Goal: Transaction & Acquisition: Purchase product/service

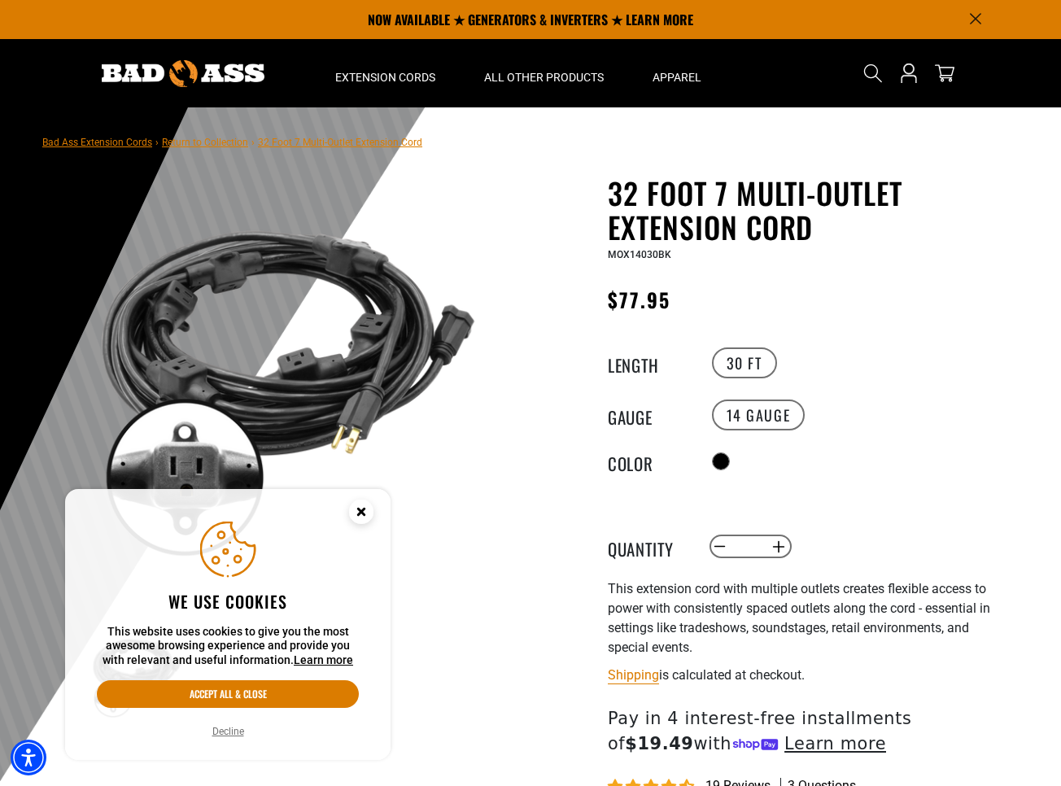
click at [368, 508] on circle "Close this option" at bounding box center [361, 512] width 24 height 24
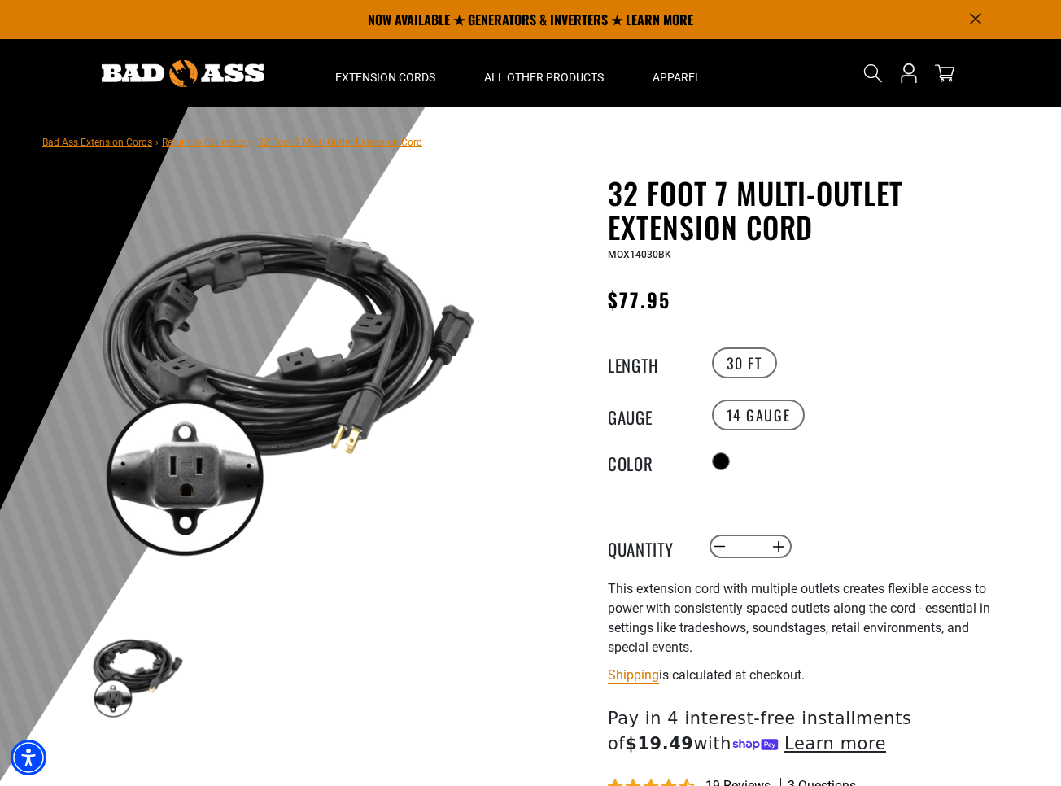
click at [224, 141] on link "Return to Collection" at bounding box center [205, 142] width 86 height 11
click at [204, 143] on link "Return to Collection" at bounding box center [205, 142] width 86 height 11
click at [195, 137] on link "Return to Collection" at bounding box center [205, 142] width 86 height 11
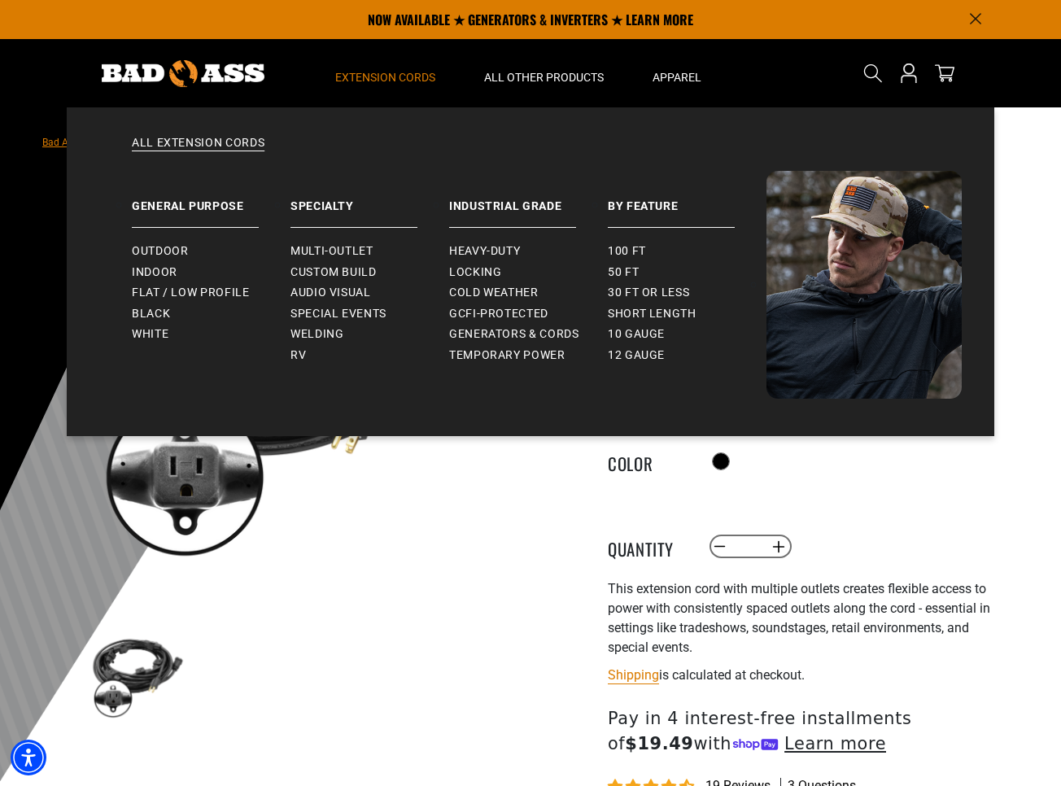
click at [399, 78] on span "Extension Cords" at bounding box center [385, 77] width 100 height 15
click at [308, 247] on span "Multi-Outlet" at bounding box center [332, 251] width 83 height 15
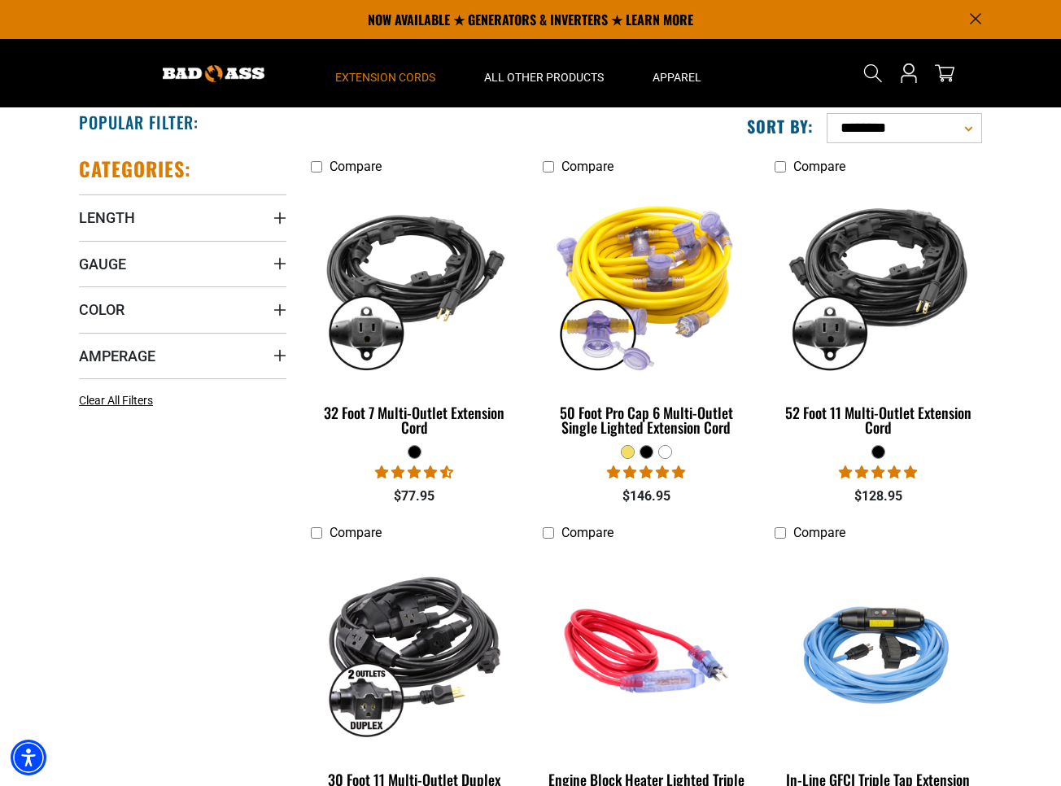
scroll to position [301, 0]
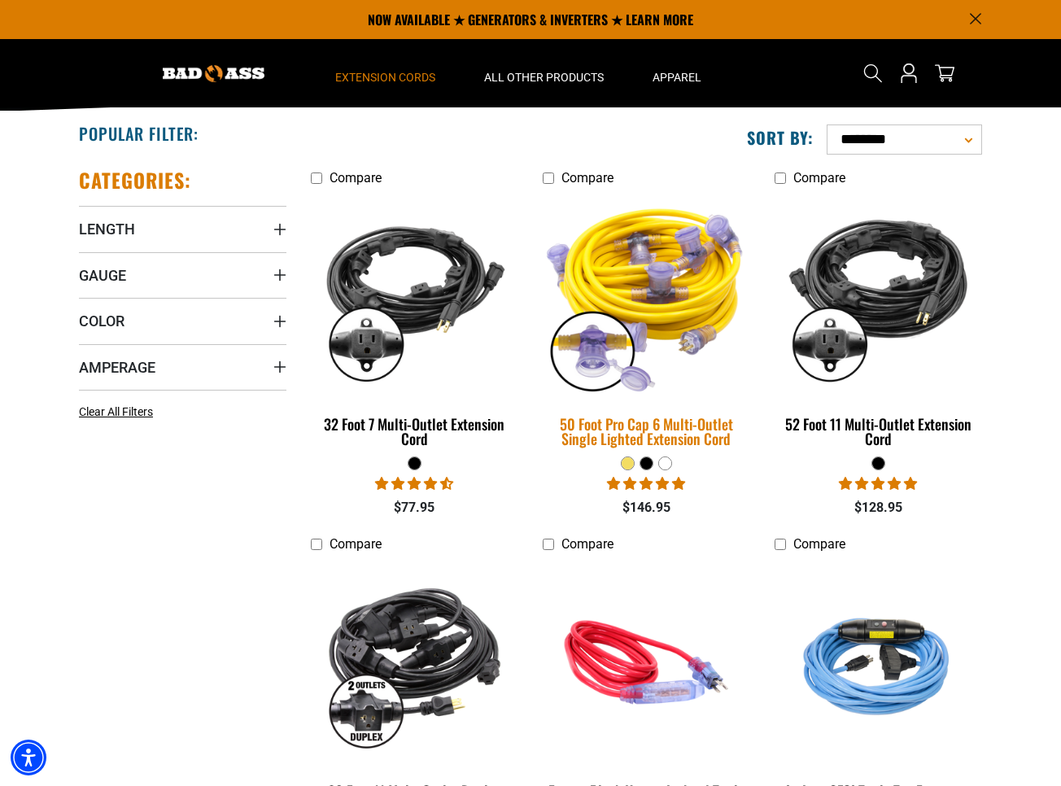
click at [639, 425] on div "50 Foot Pro Cap 6 Multi-Outlet Single Lighted Extension Cord" at bounding box center [647, 431] width 208 height 29
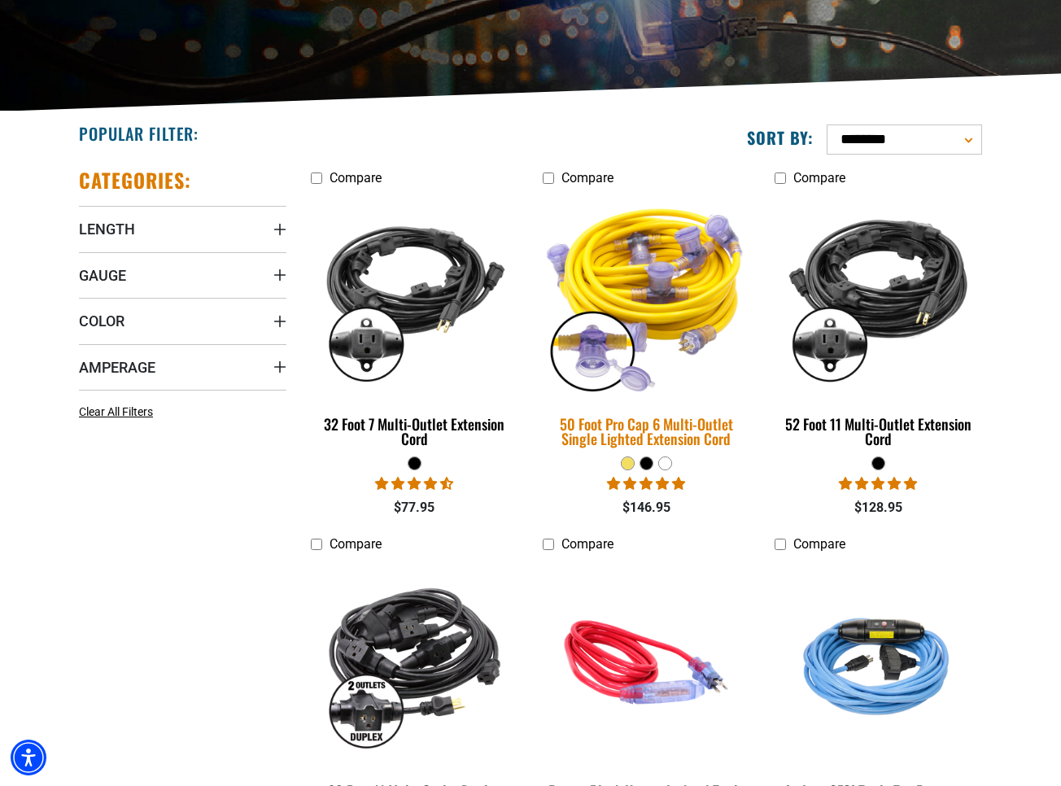
click at [630, 417] on div "50 Foot Pro Cap 6 Multi-Outlet Single Lighted Extension Cord" at bounding box center [647, 431] width 208 height 29
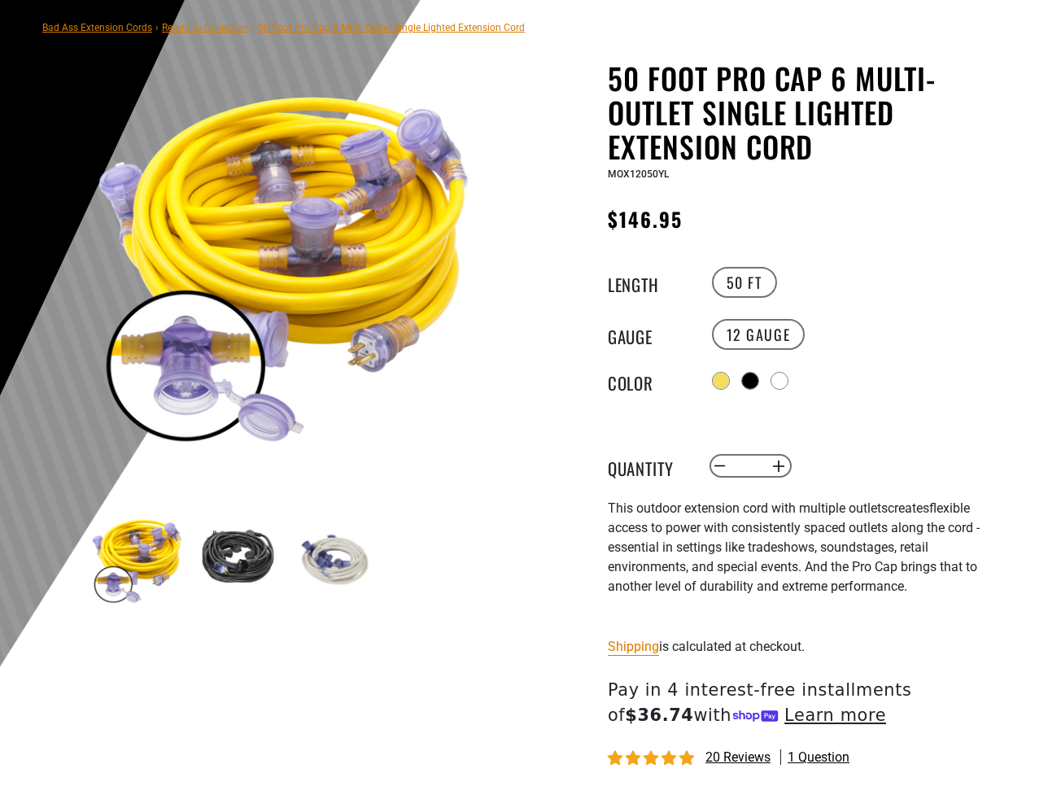
scroll to position [124, 0]
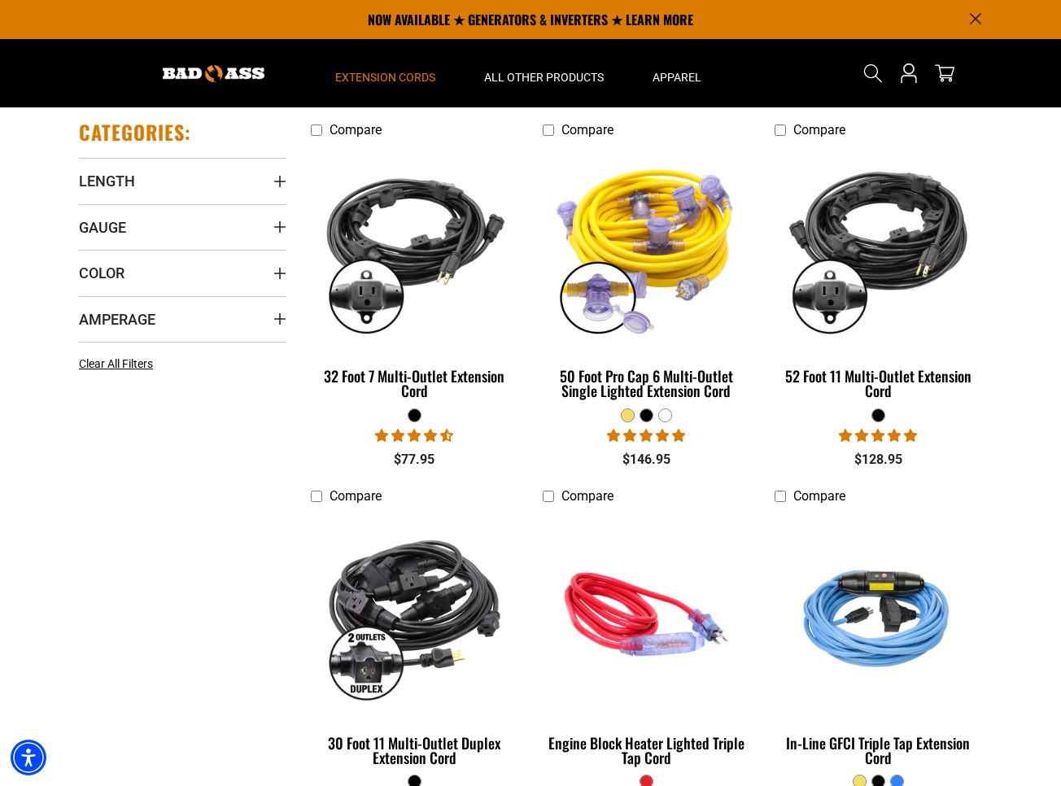
scroll to position [346, 0]
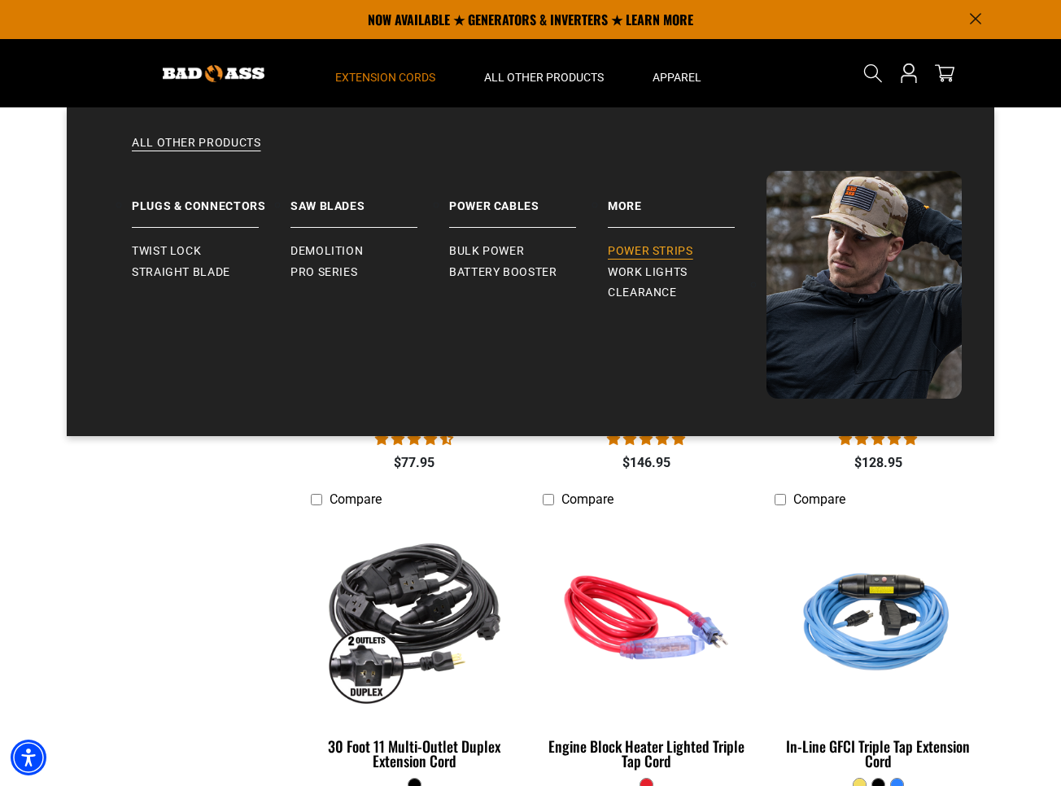
click at [663, 249] on span "Power Strips" at bounding box center [650, 251] width 85 height 15
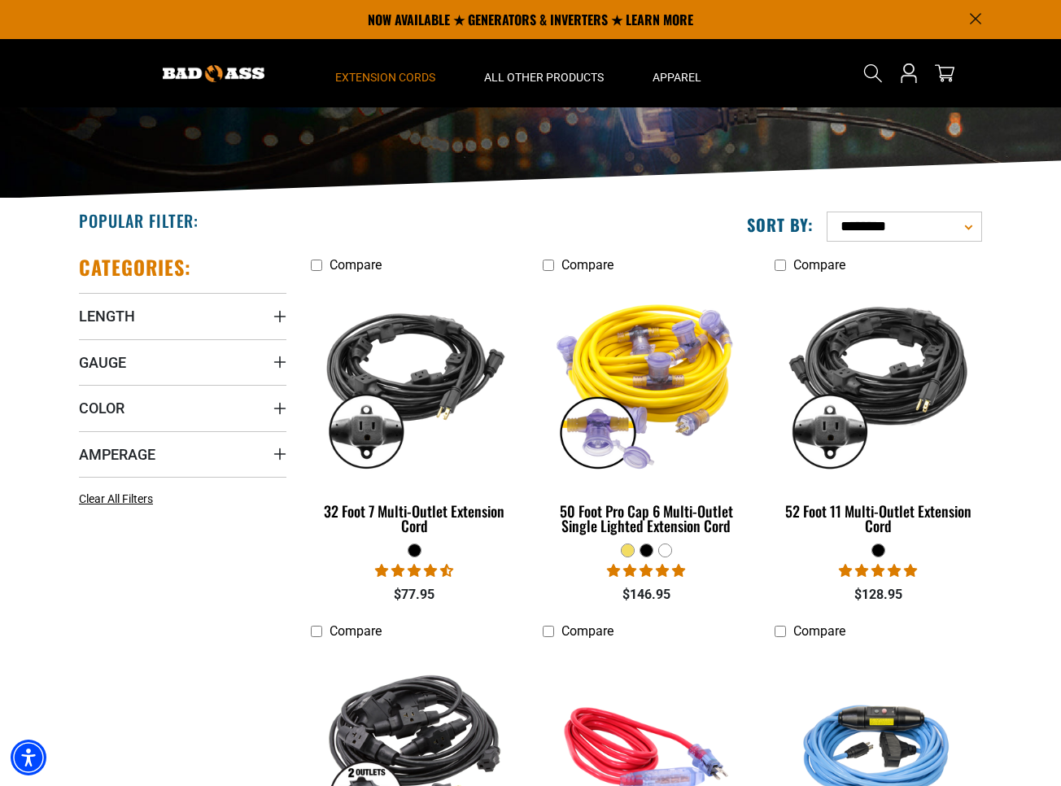
scroll to position [213, 0]
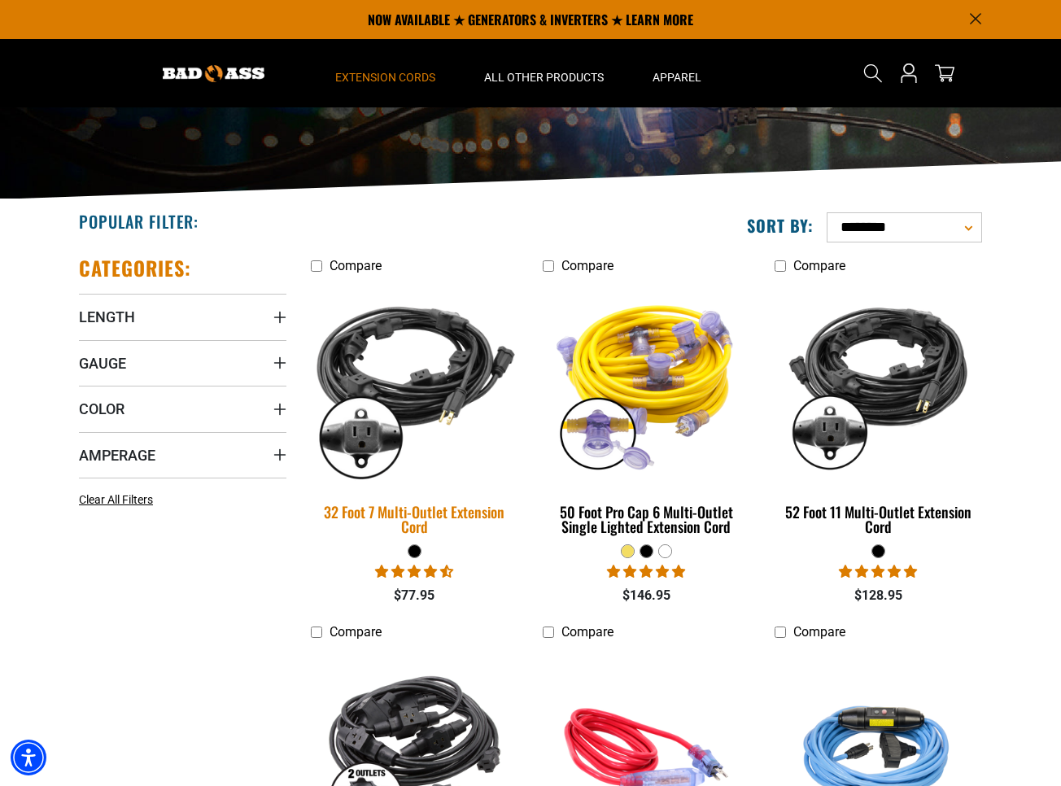
click at [436, 352] on img at bounding box center [415, 383] width 228 height 208
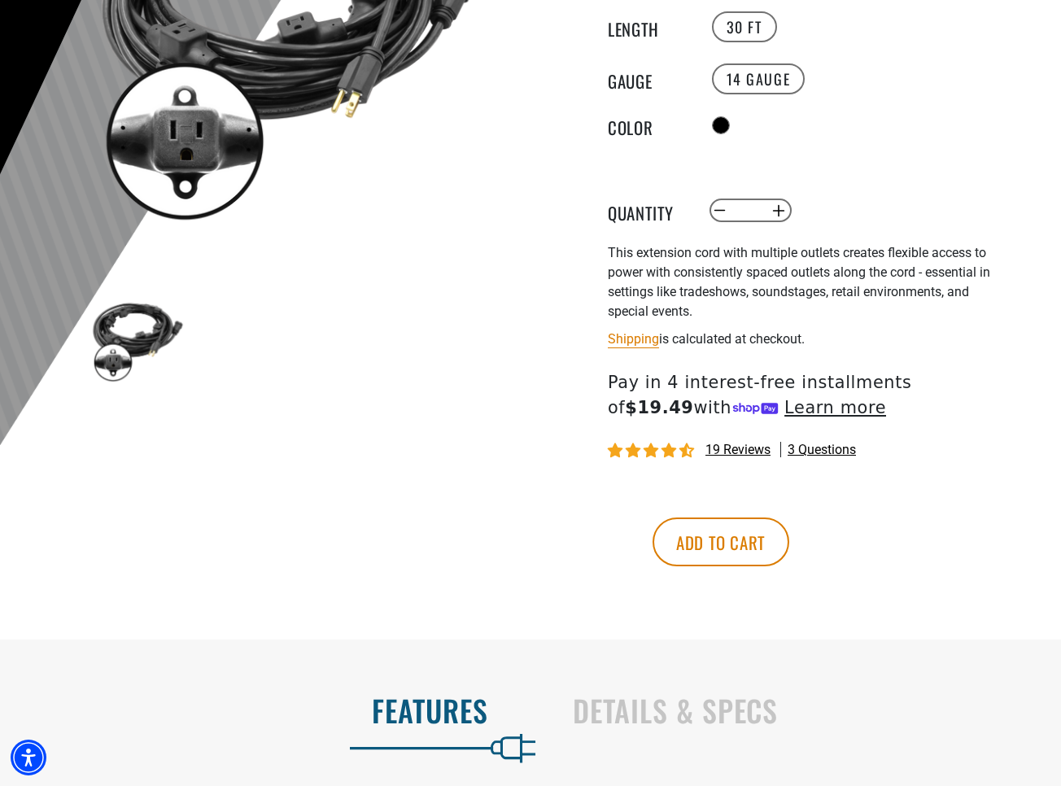
scroll to position [339, 0]
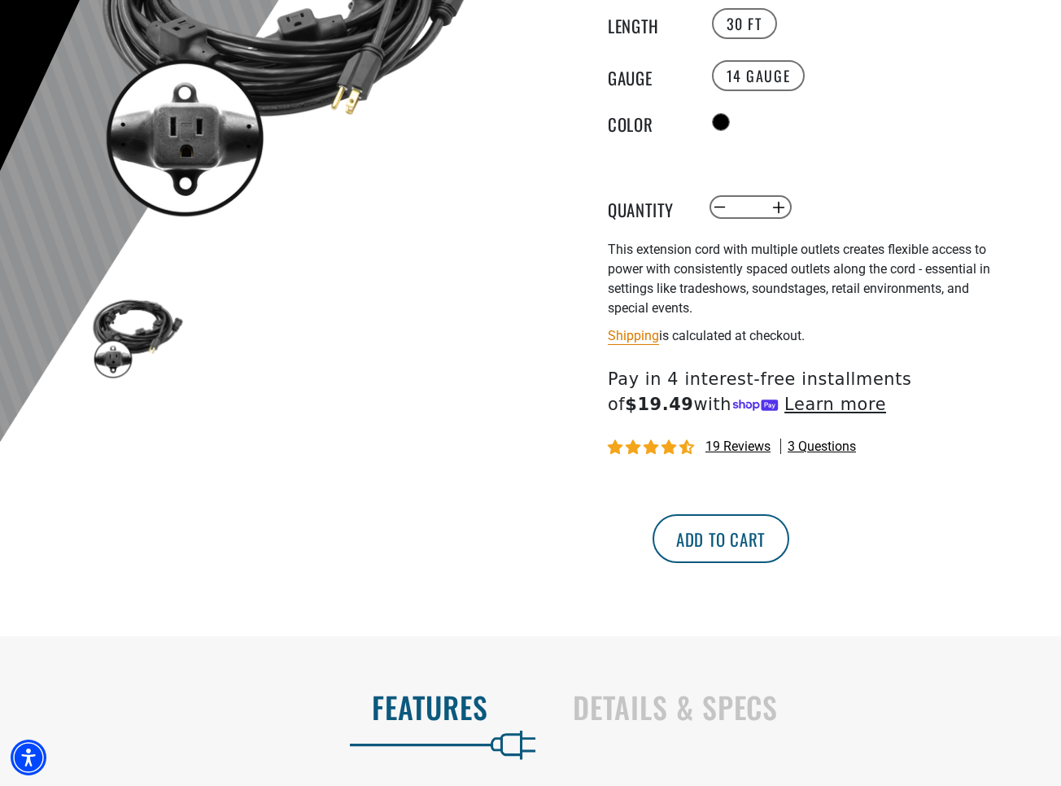
click at [789, 536] on button "Add to cart" at bounding box center [721, 538] width 137 height 49
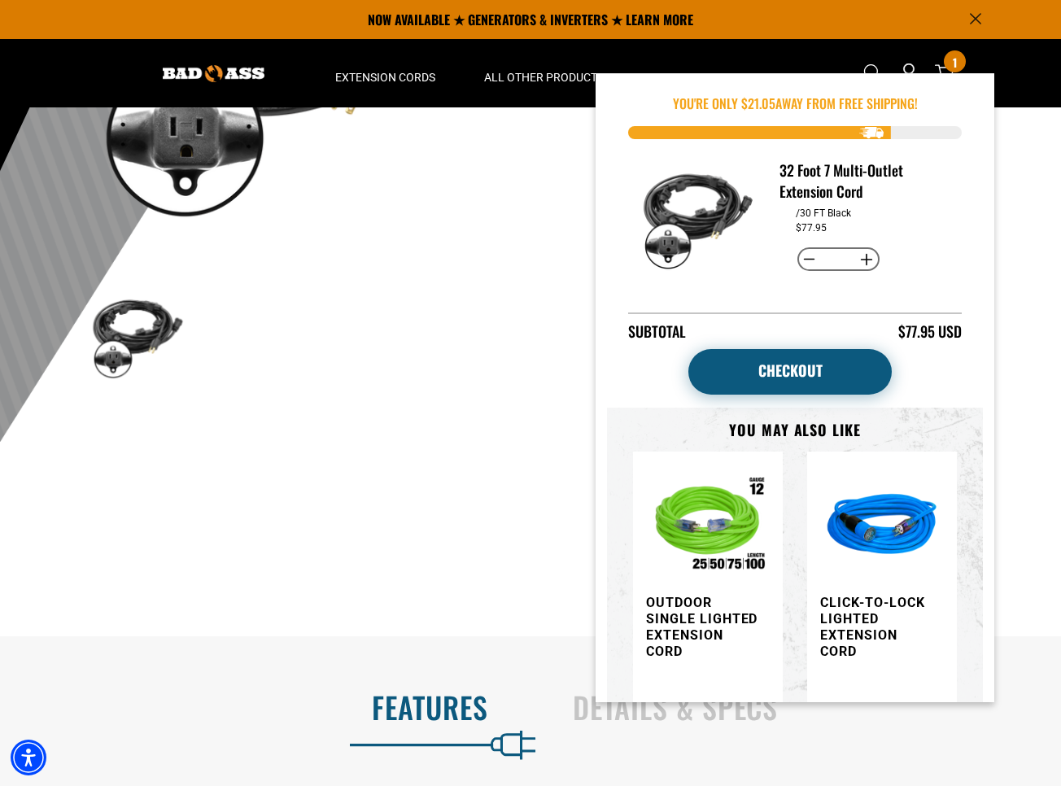
click at [816, 356] on link "Checkout" at bounding box center [790, 372] width 203 height 46
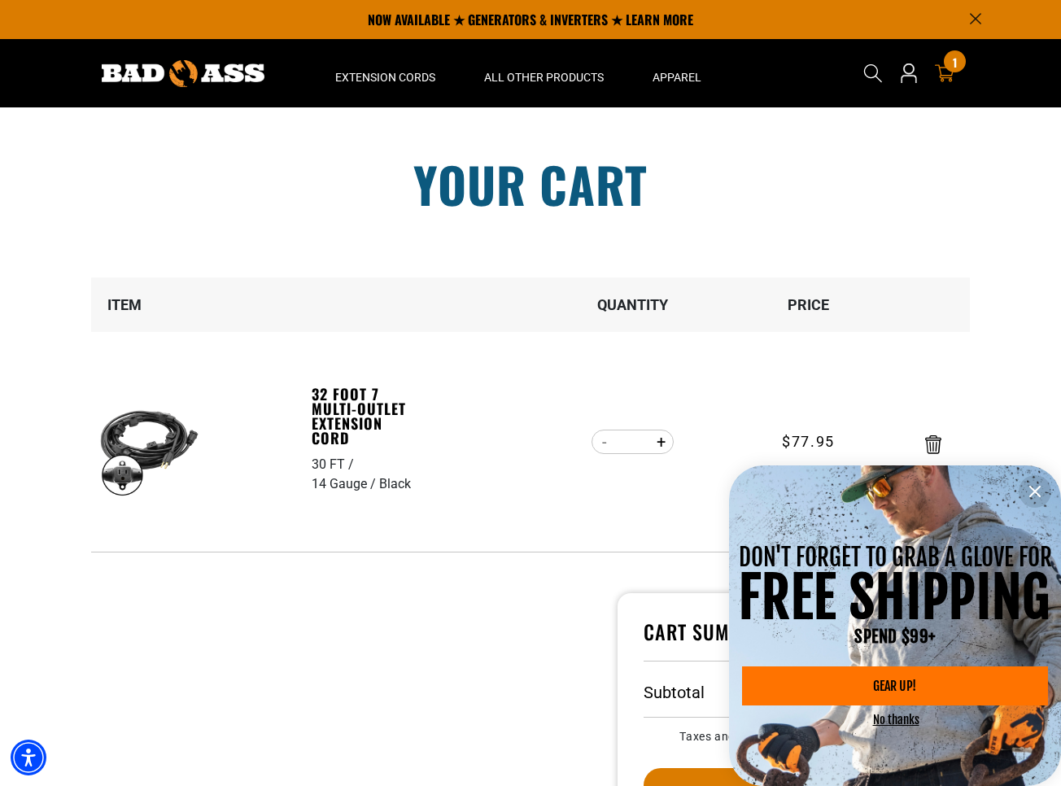
click at [1039, 490] on icon "information" at bounding box center [1036, 492] width 20 height 20
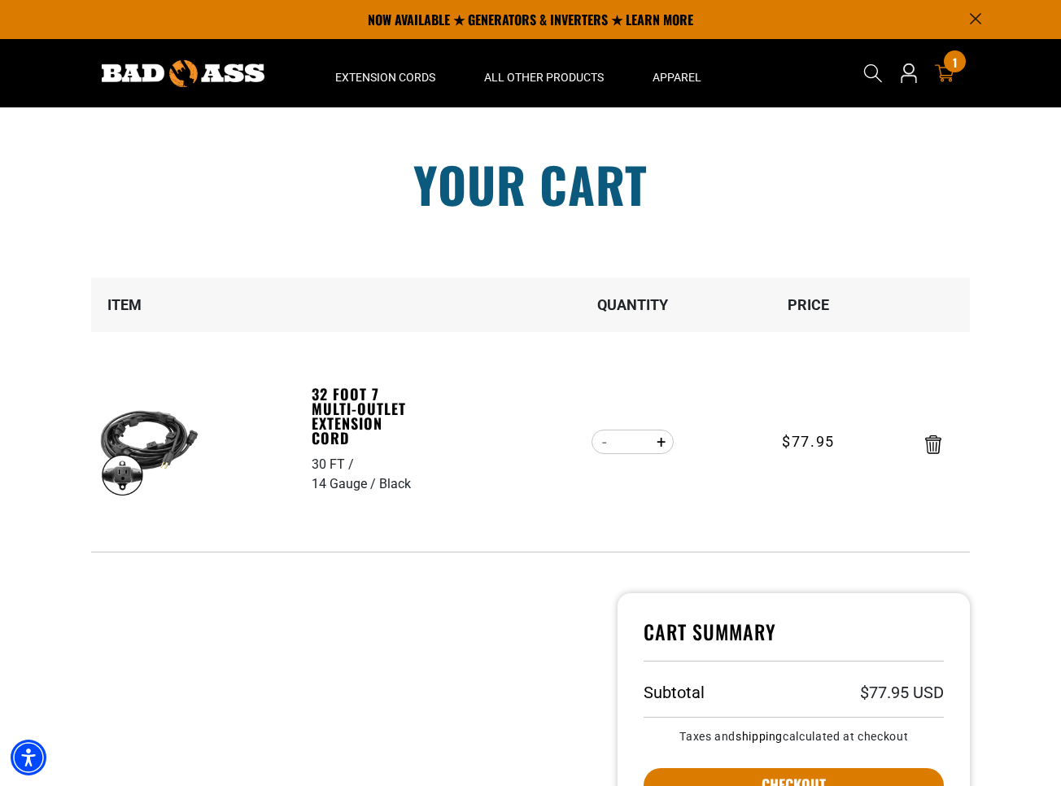
click at [458, 644] on div at bounding box center [342, 749] width 527 height 313
click at [798, 202] on h1 "Your cart" at bounding box center [530, 184] width 903 height 49
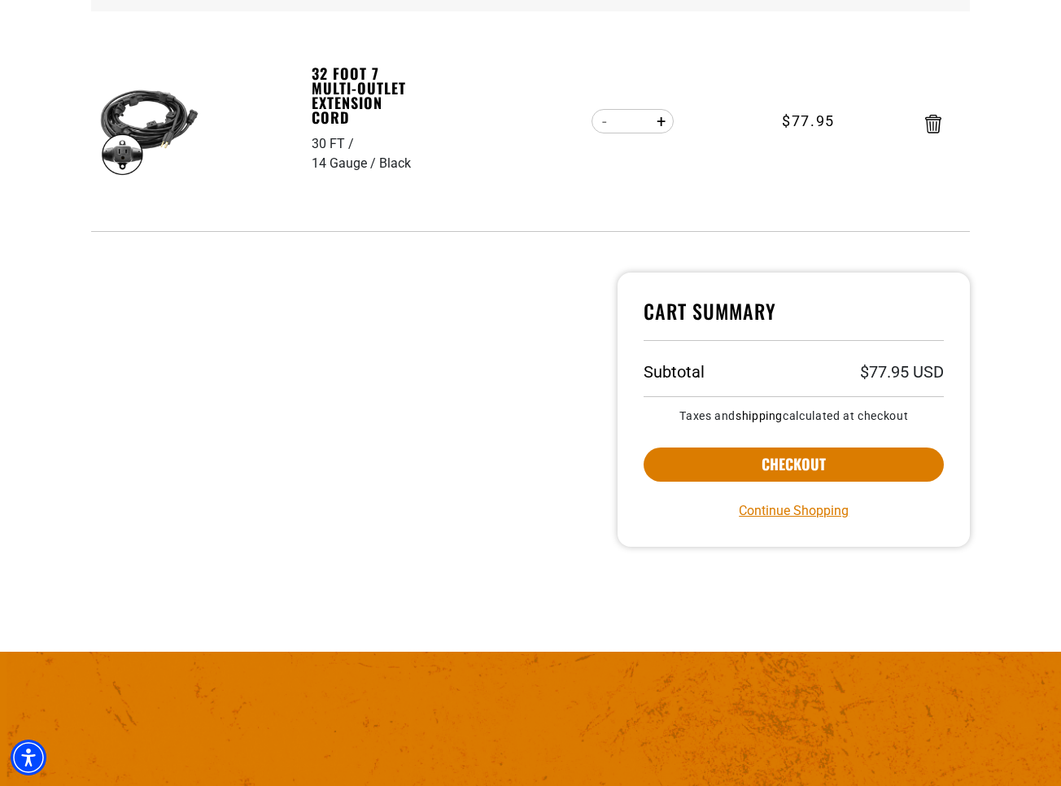
scroll to position [323, 0]
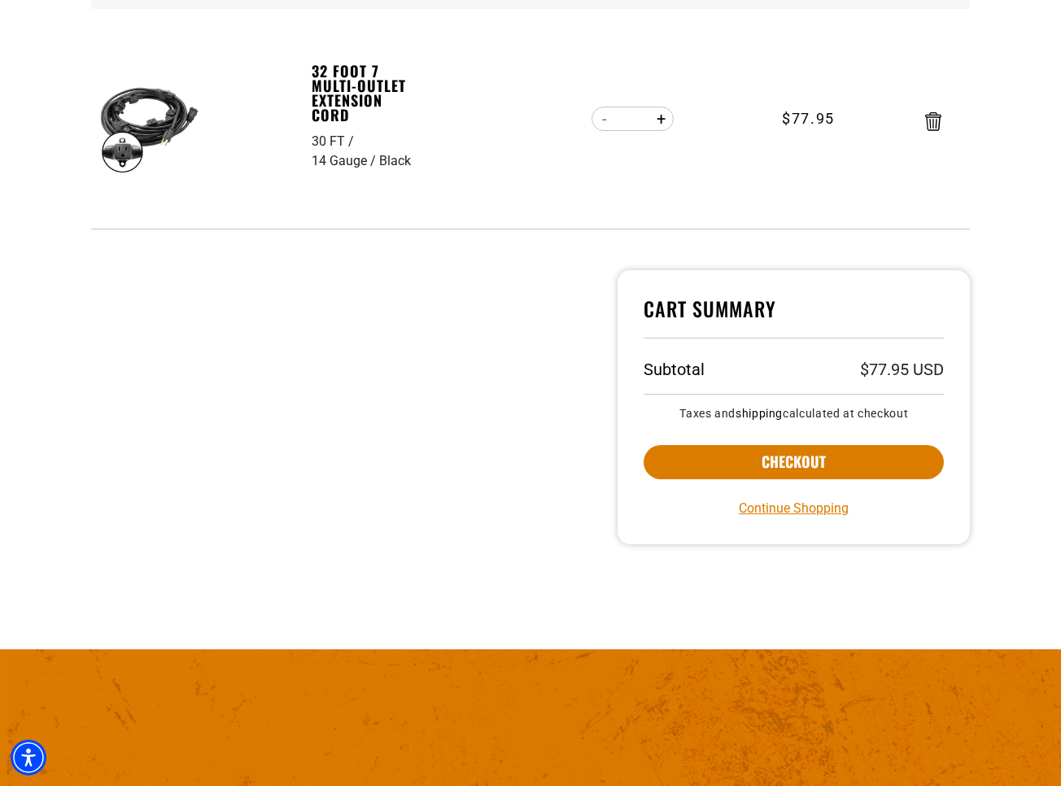
click at [488, 479] on div at bounding box center [342, 426] width 527 height 313
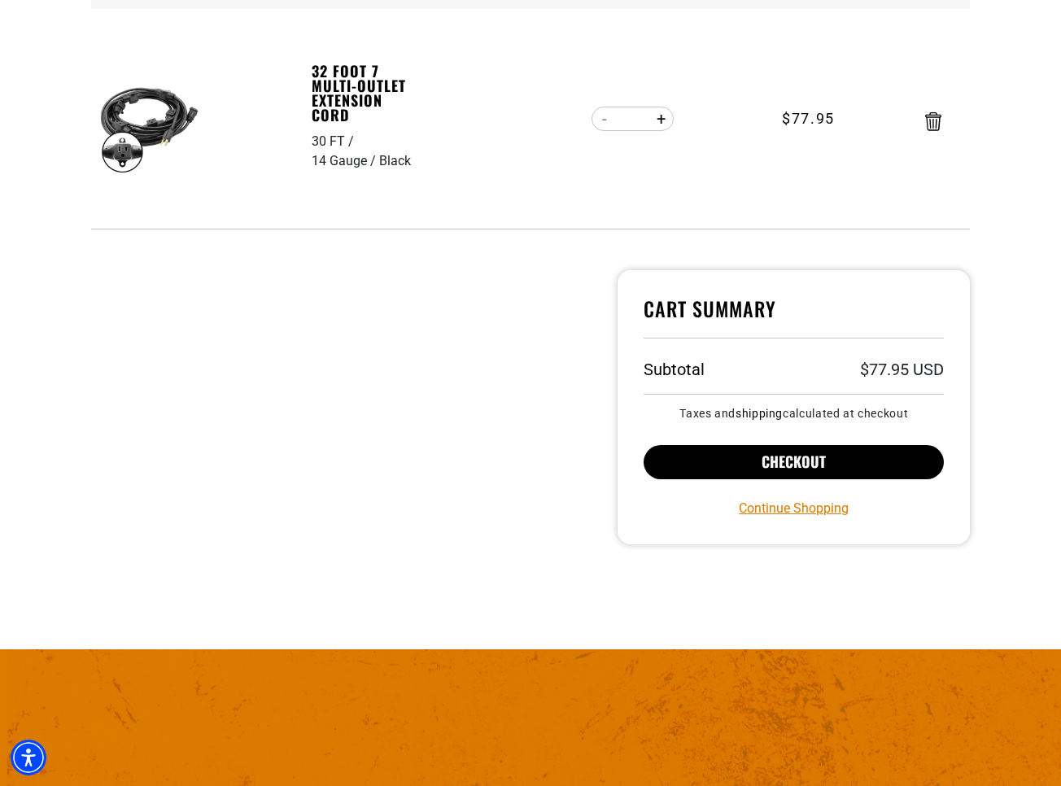
click at [739, 465] on button "Checkout" at bounding box center [794, 462] width 300 height 34
